Goal: Understand process/instructions

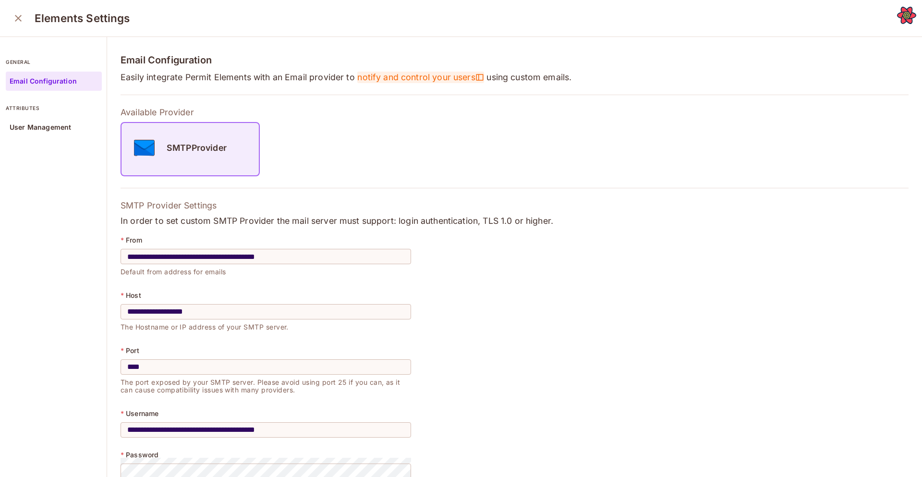
click at [383, 72] on span "notify and control your users" at bounding box center [420, 78] width 127 height 12
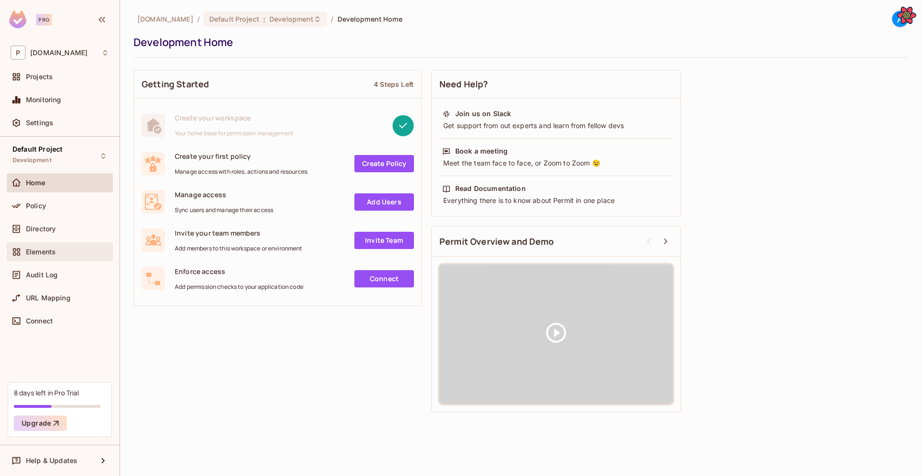
click at [47, 248] on span "Elements" at bounding box center [41, 252] width 30 height 8
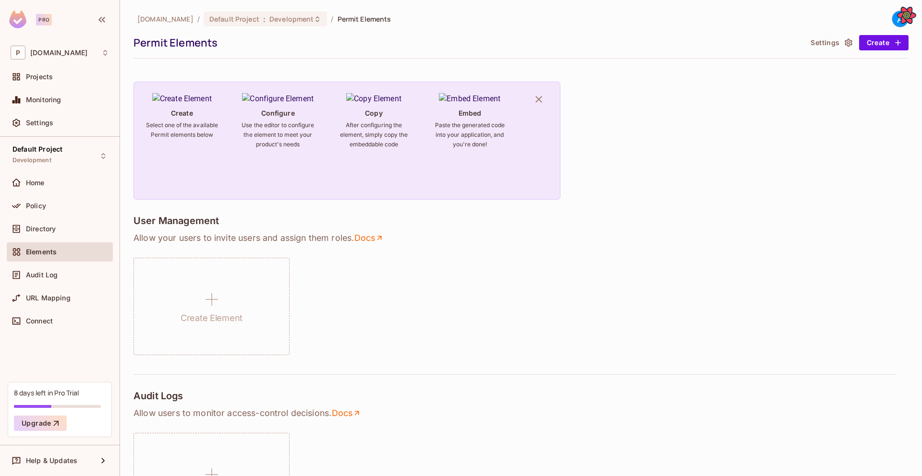
click at [824, 38] on button "Settings" at bounding box center [831, 42] width 48 height 15
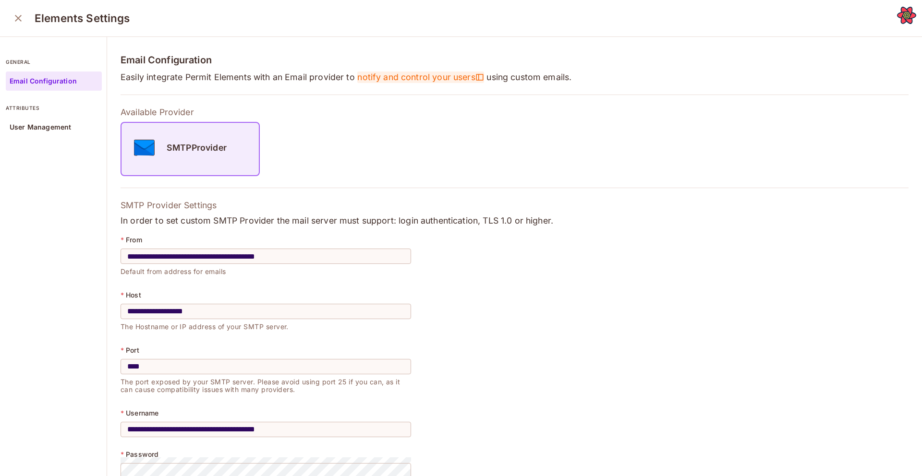
click at [376, 72] on span "notify and control your users" at bounding box center [420, 78] width 127 height 12
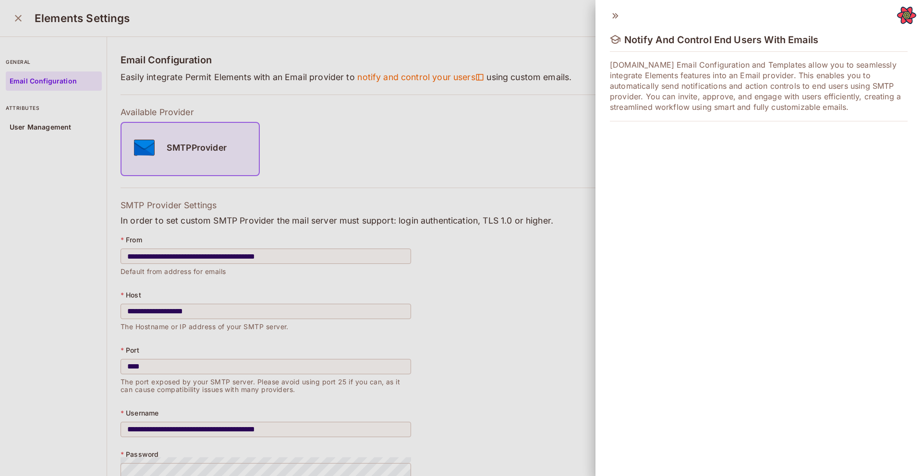
click at [615, 13] on icon at bounding box center [615, 15] width 6 height 5
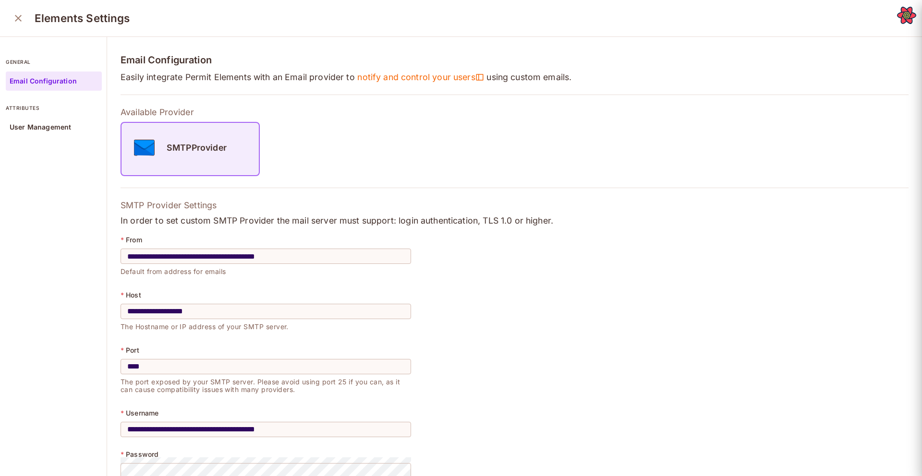
click at [615, 13] on div "Notify And Control End Users With Emails [DOMAIN_NAME] Email Configuration and …" at bounding box center [461, 238] width 922 height 476
